Goal: Task Accomplishment & Management: Manage account settings

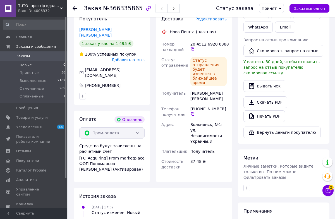
scroll to position [302, 0]
click at [26, 63] on span "Новые" at bounding box center [26, 64] width 12 height 5
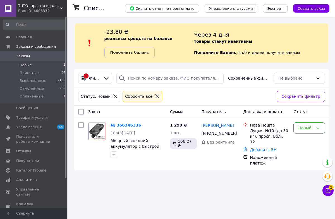
click at [25, 57] on span "Заказы" at bounding box center [23, 56] width 14 height 5
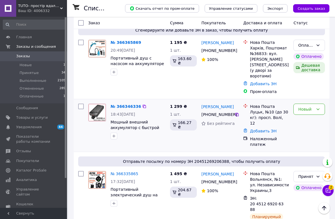
scroll to position [82, 0]
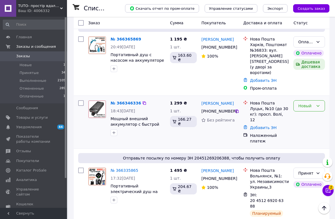
click at [305, 105] on div "Новый" at bounding box center [309, 105] width 32 height 11
click at [305, 113] on li "Принят" at bounding box center [309, 112] width 31 height 10
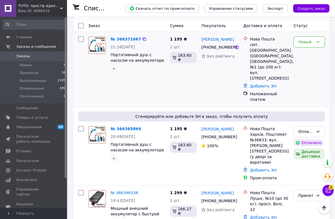
scroll to position [68, 0]
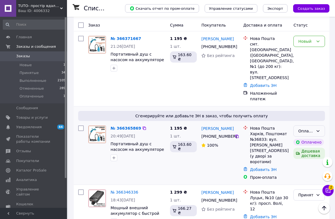
click at [304, 134] on div "Оплаченный" at bounding box center [309, 130] width 32 height 11
click at [304, 140] on li "Принят" at bounding box center [309, 143] width 31 height 10
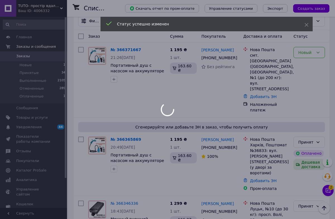
scroll to position [53, 0]
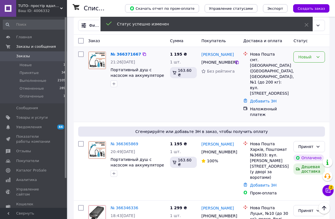
click at [307, 58] on div "Новый" at bounding box center [305, 57] width 15 height 6
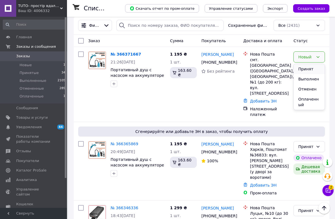
click at [306, 68] on li "Принят" at bounding box center [309, 69] width 31 height 10
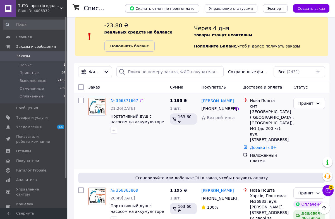
scroll to position [0, 0]
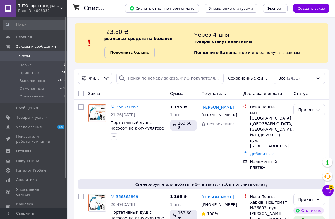
click at [134, 56] on link "Пополнить баланс" at bounding box center [129, 52] width 50 height 11
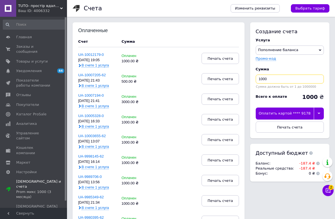
click at [261, 80] on input "1000" at bounding box center [290, 78] width 68 height 9
type input "2000"
click at [292, 109] on div "Оплатить картой **** 9178" at bounding box center [285, 113] width 58 height 12
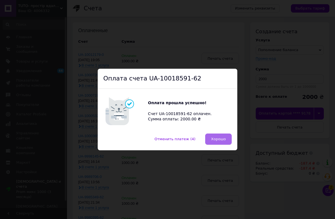
click at [229, 138] on button "Хорошо" at bounding box center [218, 138] width 27 height 11
